Goal: Information Seeking & Learning: Learn about a topic

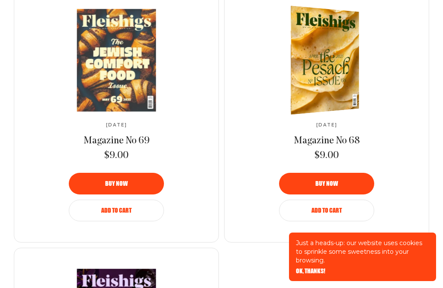
scroll to position [1223, 0]
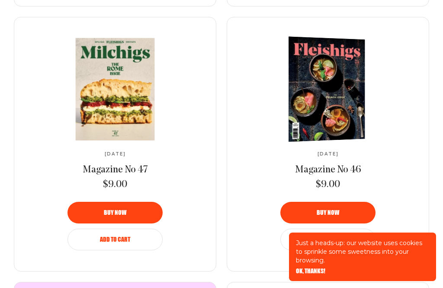
scroll to position [584, 0]
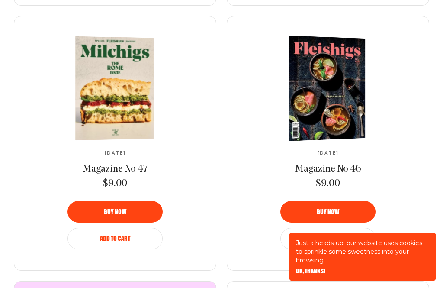
click at [110, 93] on img at bounding box center [114, 88] width 144 height 106
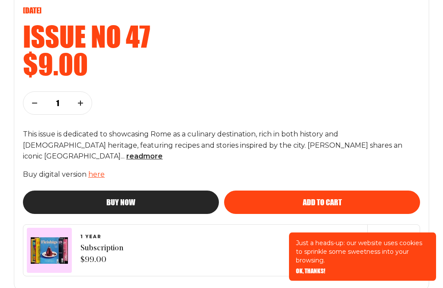
scroll to position [424, 0]
click at [163, 152] on span "read more" at bounding box center [144, 156] width 36 height 8
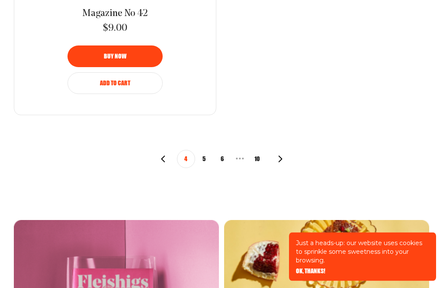
scroll to position [1553, 0]
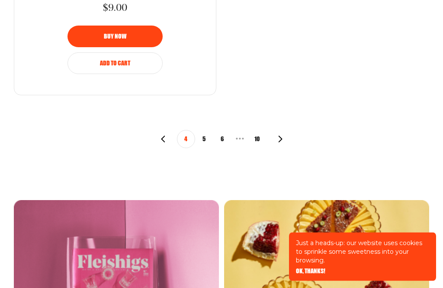
click at [204, 134] on button "5" at bounding box center [204, 139] width 18 height 18
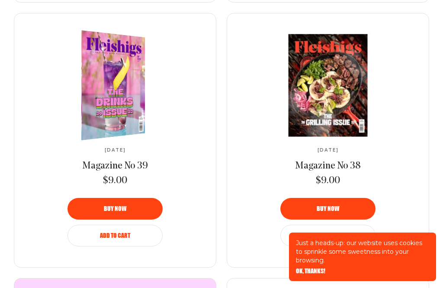
scroll to position [598, 0]
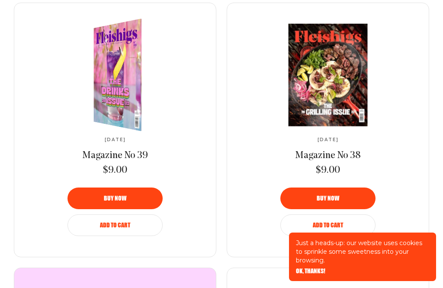
click at [139, 225] on div "Add to Cart" at bounding box center [115, 225] width 74 height 6
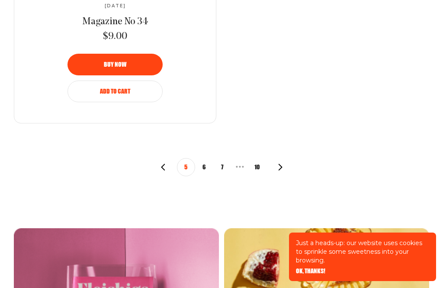
scroll to position [1525, 0]
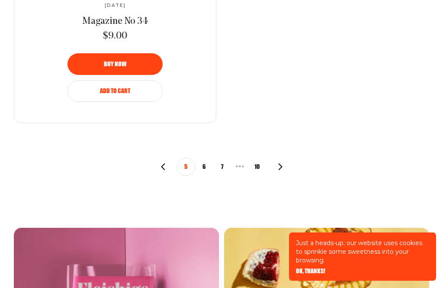
click at [207, 159] on button "6" at bounding box center [204, 167] width 18 height 18
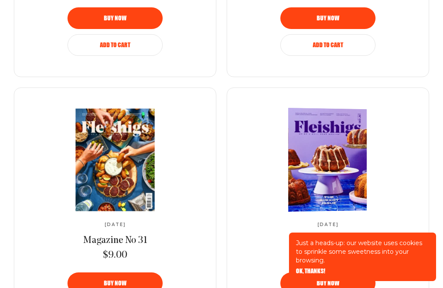
scroll to position [493, 0]
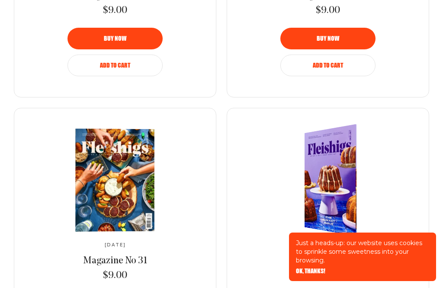
click at [102, 175] on img at bounding box center [114, 179] width 145 height 103
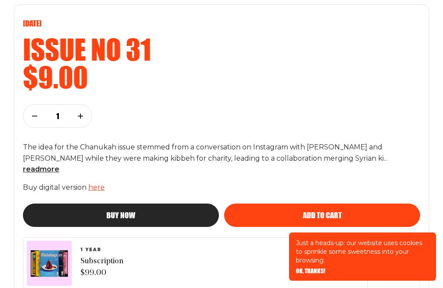
scroll to position [411, 0]
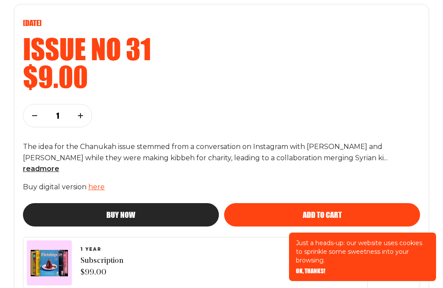
click at [59, 164] on span "read more" at bounding box center [41, 168] width 36 height 8
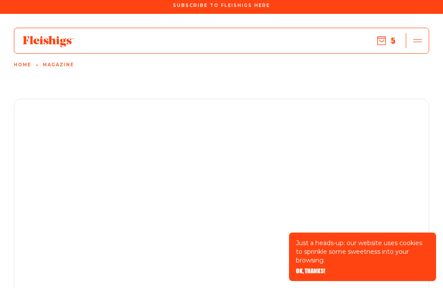
scroll to position [0, 0]
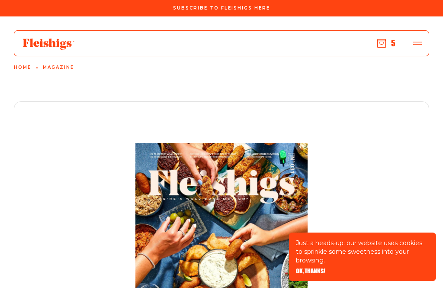
click at [388, 42] on button "5" at bounding box center [386, 44] width 18 height 10
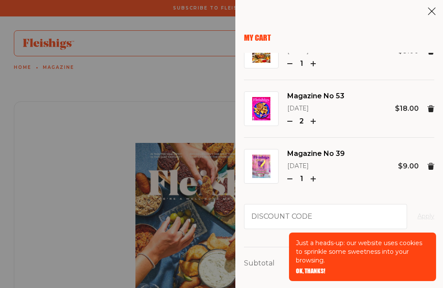
scroll to position [87, 0]
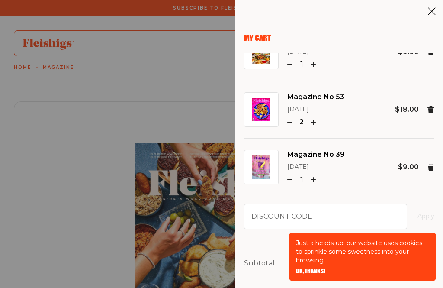
click at [292, 119] on icon "button" at bounding box center [289, 121] width 5 height 5
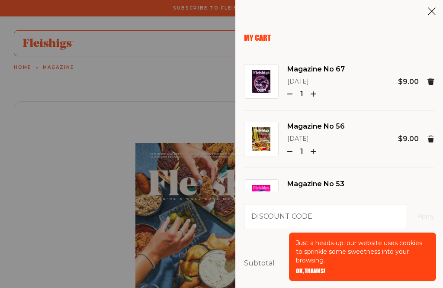
scroll to position [0, 0]
click at [264, 135] on img at bounding box center [261, 138] width 18 height 23
click at [264, 136] on img at bounding box center [261, 138] width 18 height 23
click at [310, 124] on link "Magazine No 56" at bounding box center [316, 126] width 58 height 11
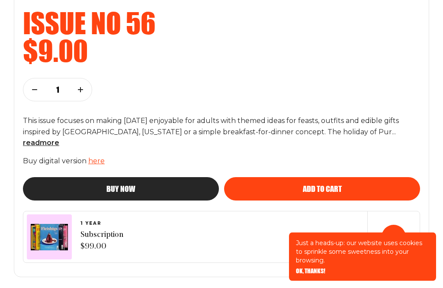
scroll to position [438, 0]
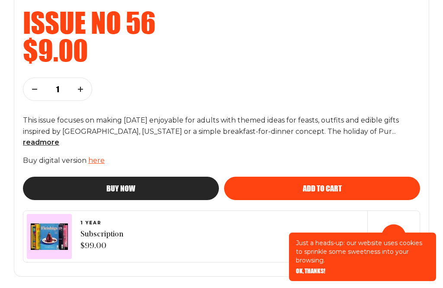
click at [59, 138] on span "read more" at bounding box center [41, 142] width 36 height 8
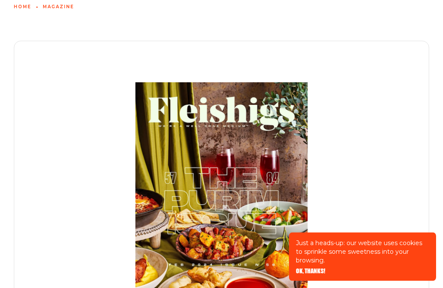
scroll to position [0, 0]
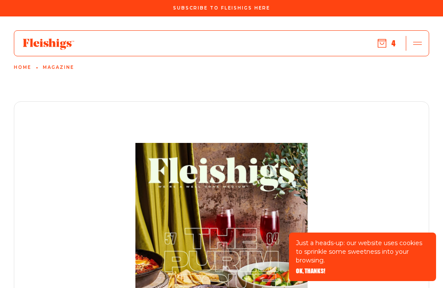
click at [387, 41] on button "4" at bounding box center [387, 44] width 18 height 10
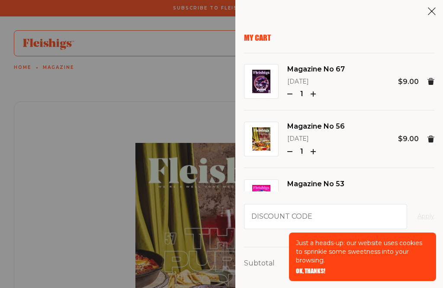
click at [263, 81] on img at bounding box center [261, 81] width 18 height 23
click at [322, 64] on link "Magazine No 67" at bounding box center [316, 69] width 58 height 11
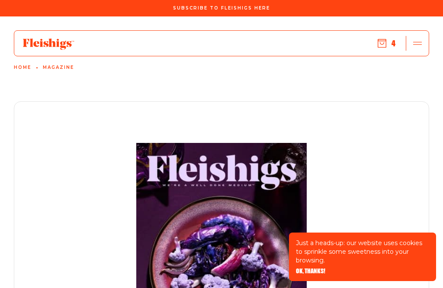
click at [385, 40] on icon "button" at bounding box center [382, 43] width 9 height 9
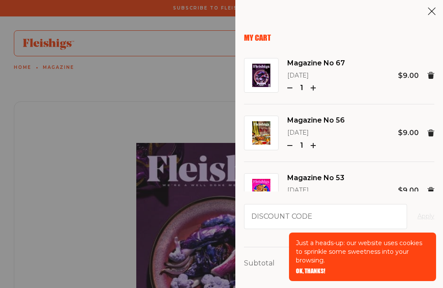
scroll to position [1, 0]
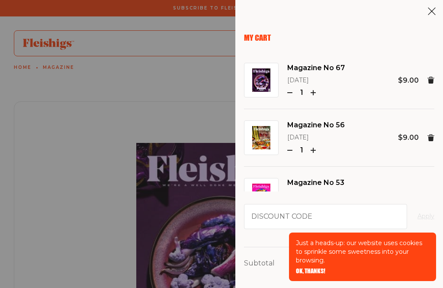
click at [432, 79] on use at bounding box center [430, 80] width 7 height 7
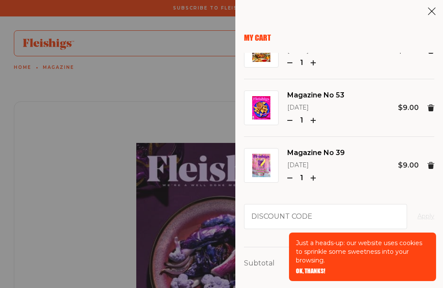
scroll to position [31, 0]
click at [266, 109] on img at bounding box center [261, 107] width 18 height 23
click at [301, 90] on link "Magazine No 53" at bounding box center [315, 95] width 57 height 11
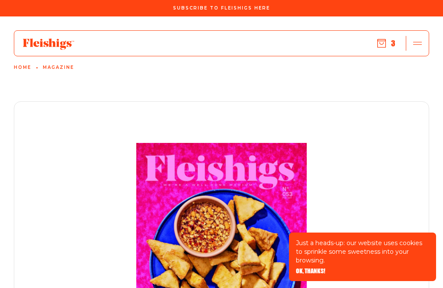
click at [388, 39] on button "3" at bounding box center [386, 44] width 18 height 10
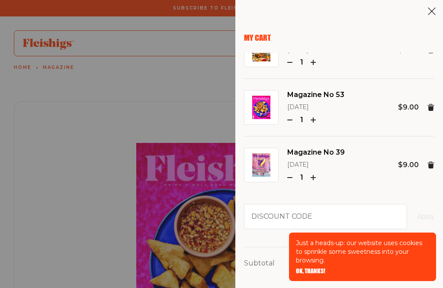
scroll to position [31, 0]
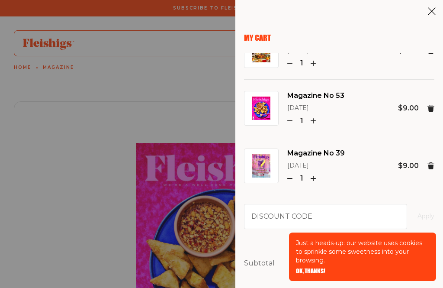
click at [267, 161] on img at bounding box center [261, 165] width 18 height 23
click at [308, 141] on div "Magazine No 39 August 2022 1 $9.00" at bounding box center [339, 166] width 190 height 58
click at [305, 148] on link "Magazine No 39" at bounding box center [316, 153] width 58 height 11
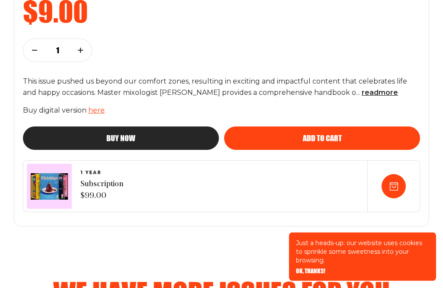
scroll to position [477, 0]
click at [362, 89] on span "read more" at bounding box center [380, 92] width 36 height 8
